Goal: Check status: Check status

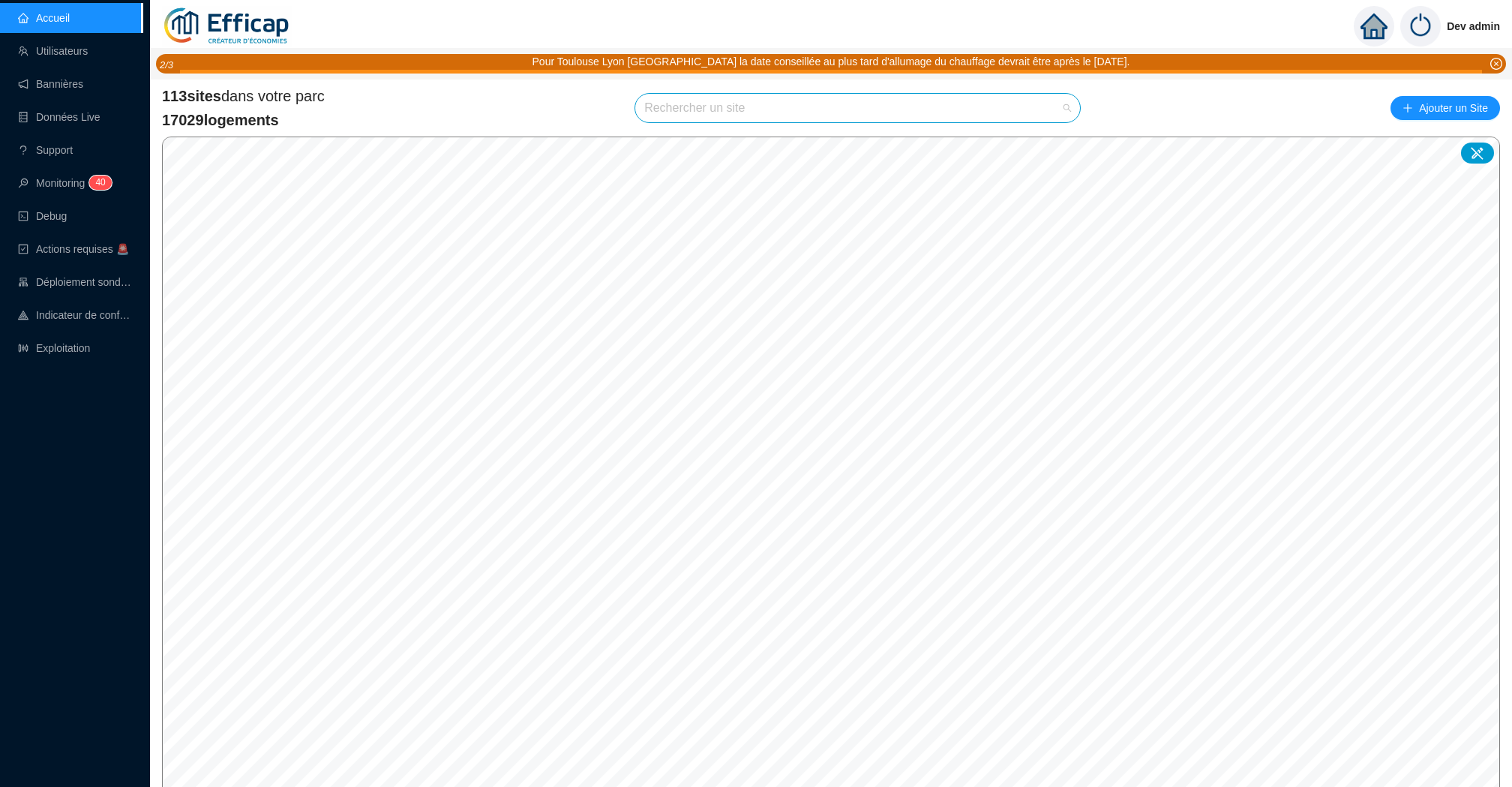
click at [797, 112] on input "search" at bounding box center [850, 108] width 413 height 29
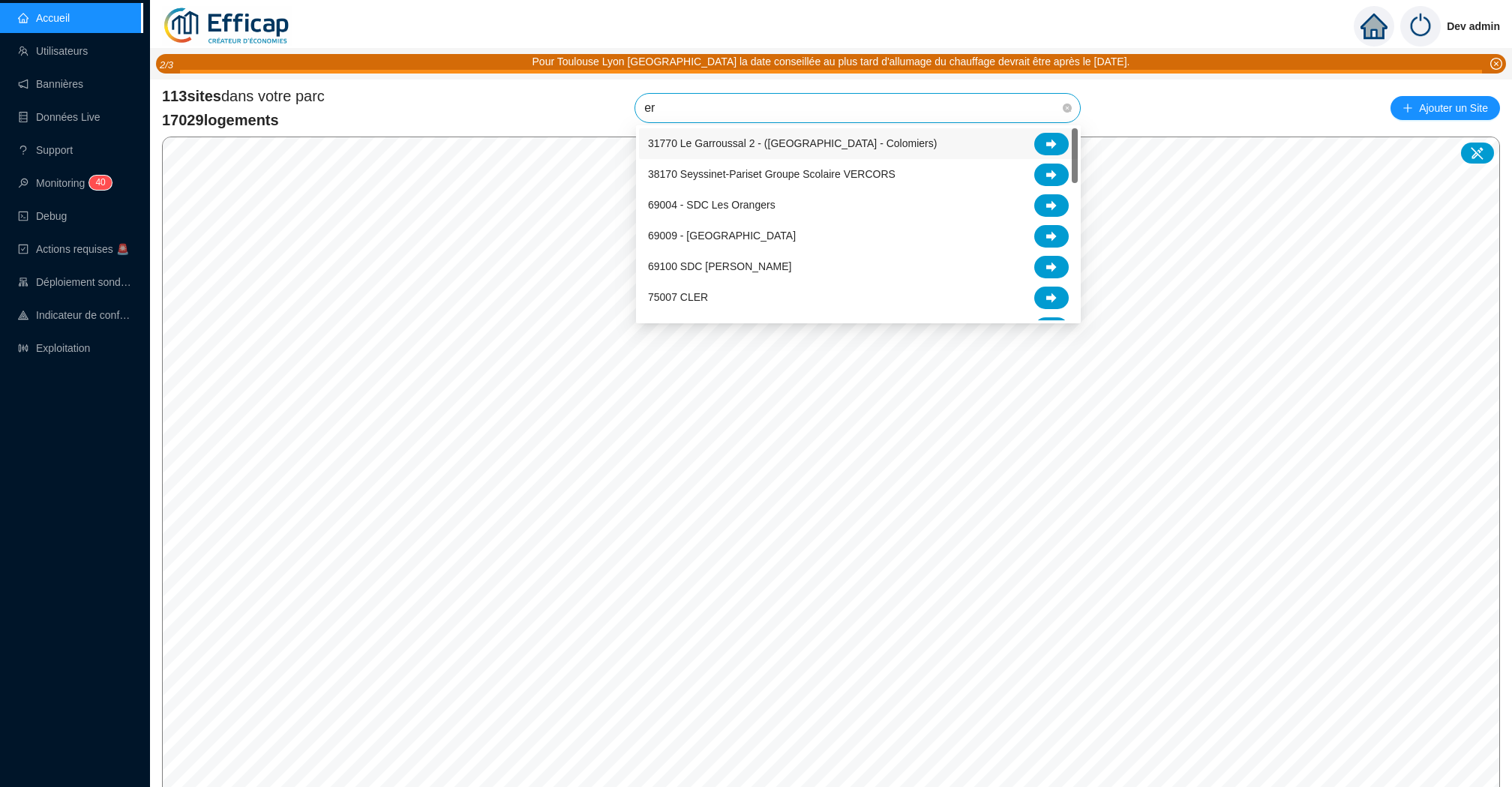
type input "era"
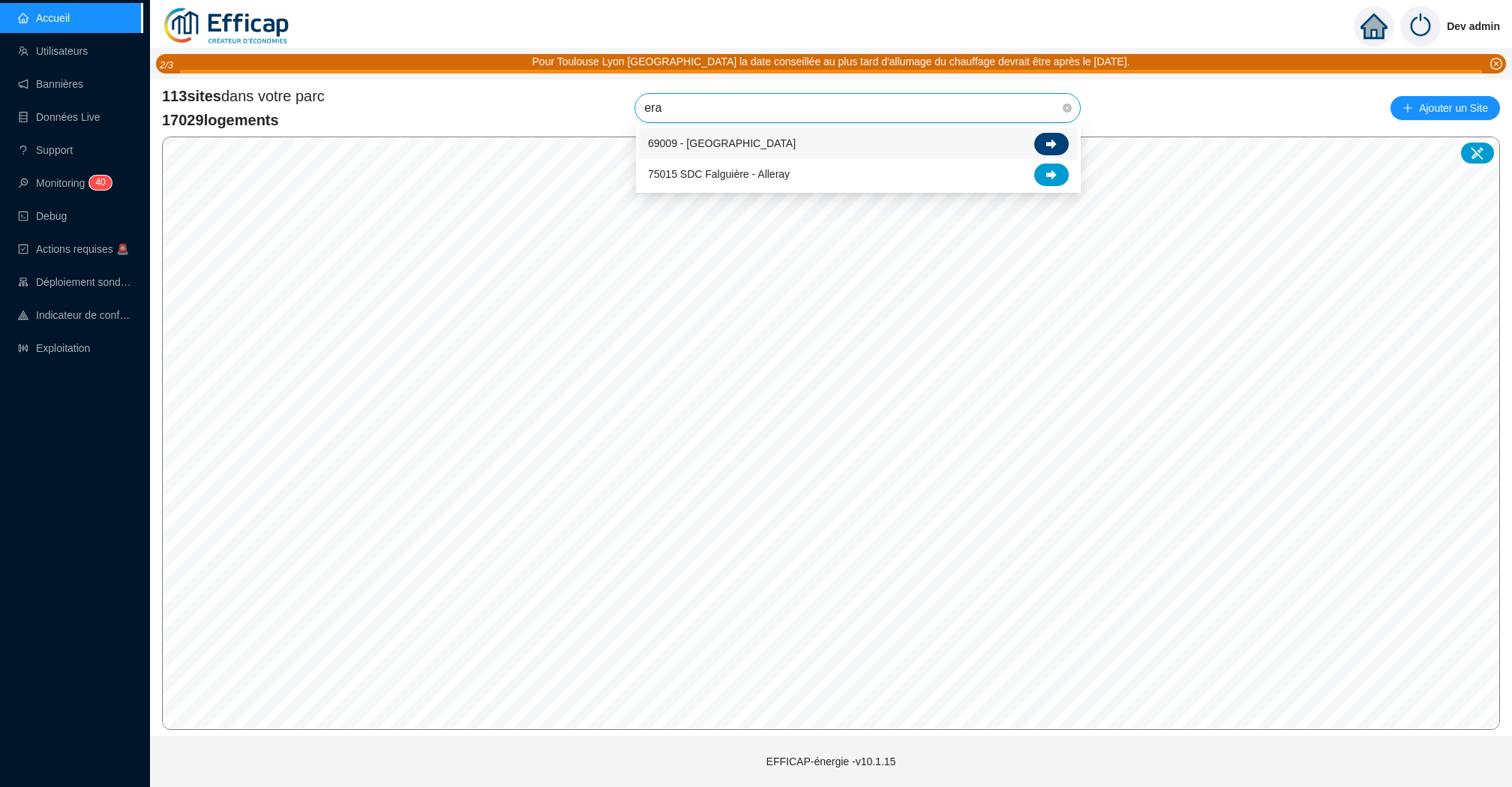
click at [1045, 143] on div at bounding box center [1051, 144] width 34 height 23
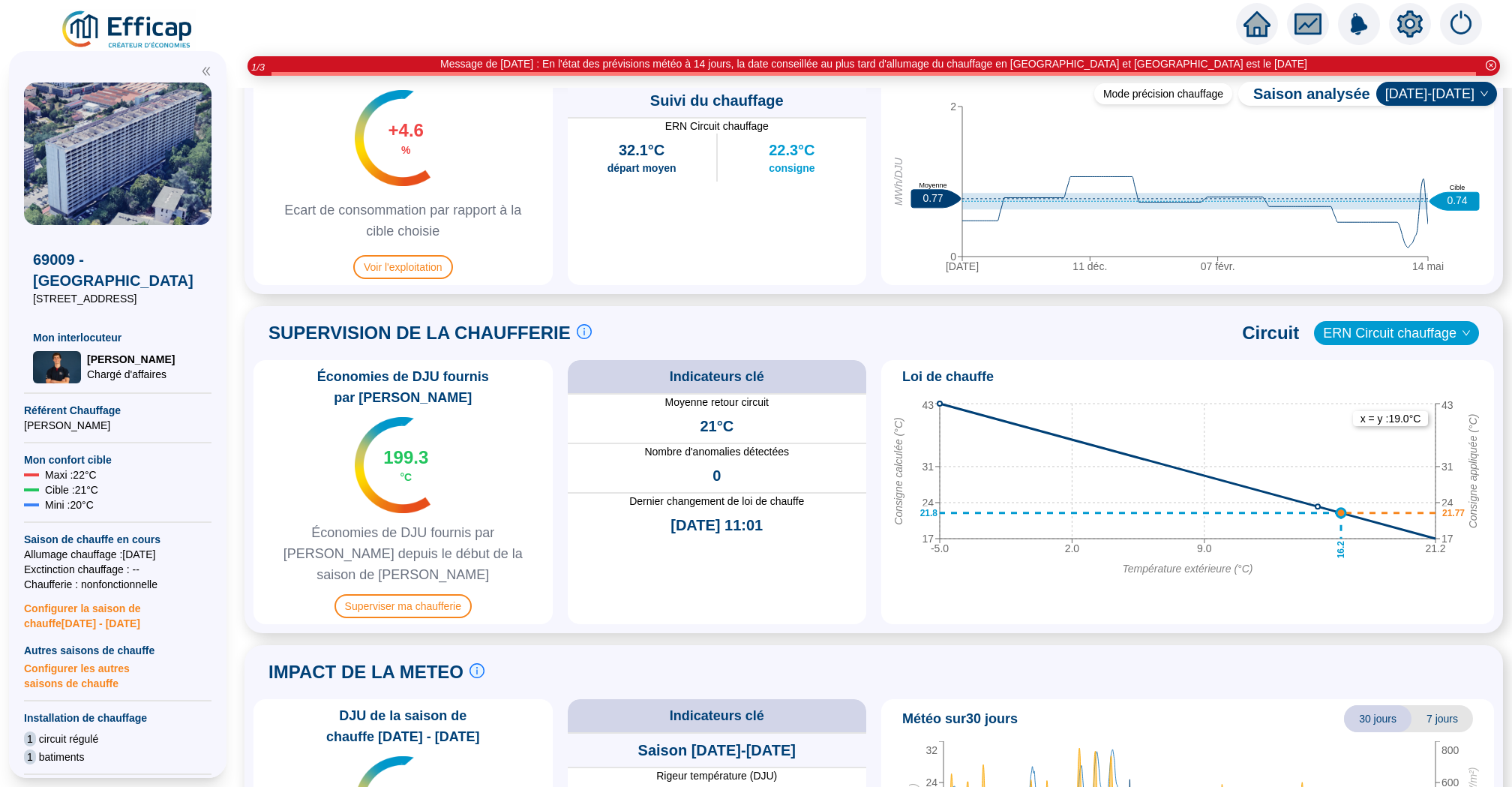
scroll to position [900, 0]
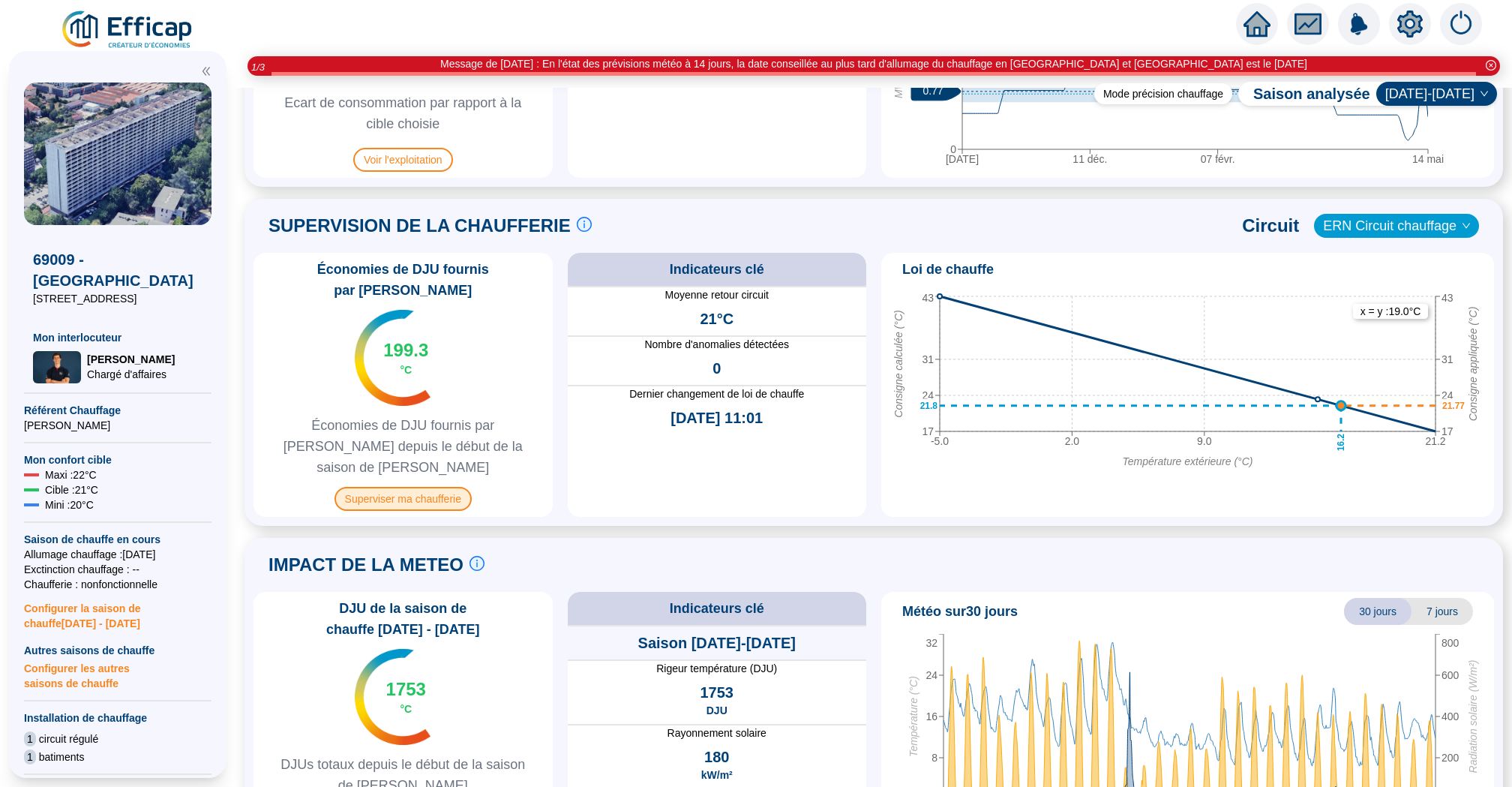
click at [393, 486] on span "Superviser ma chaufferie" at bounding box center [403, 498] width 137 height 24
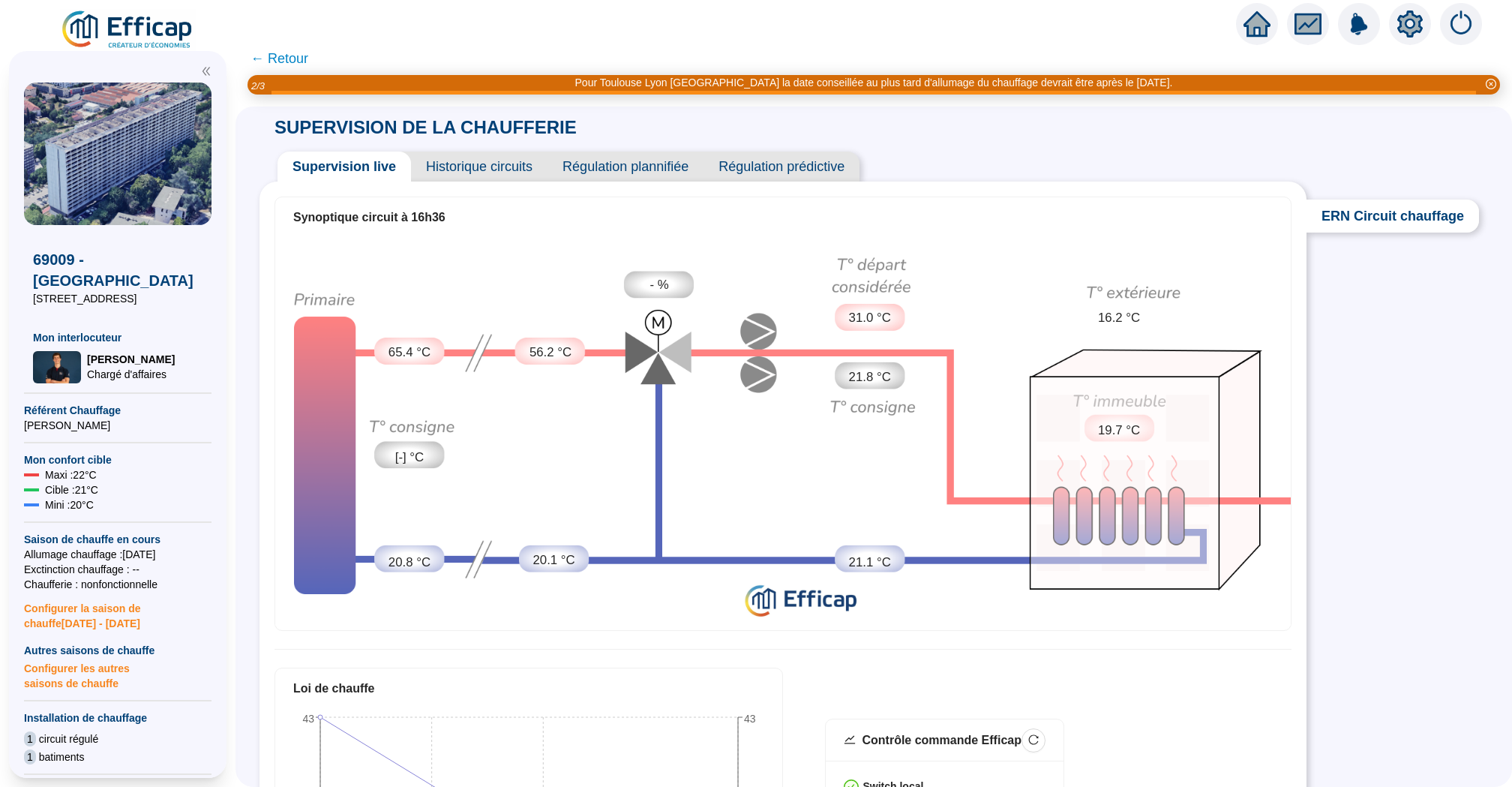
click at [500, 162] on span "Historique circuits" at bounding box center [479, 166] width 137 height 30
